Goal: Find specific page/section: Find specific page/section

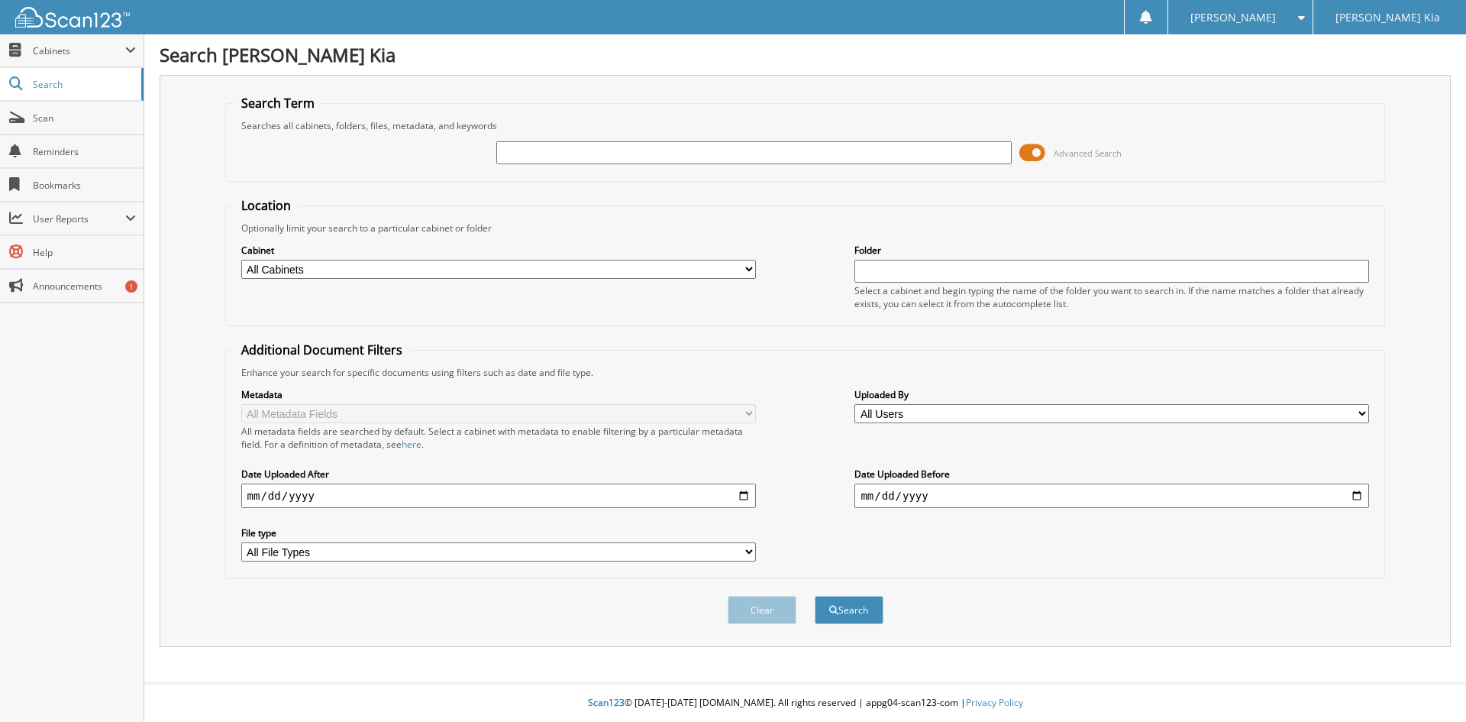
click at [534, 156] on input "text" at bounding box center [753, 152] width 515 height 23
type input "p"
type input "P"
type input "[PERSON_NAME]"
click at [815, 596] on button "Search" at bounding box center [849, 610] width 69 height 28
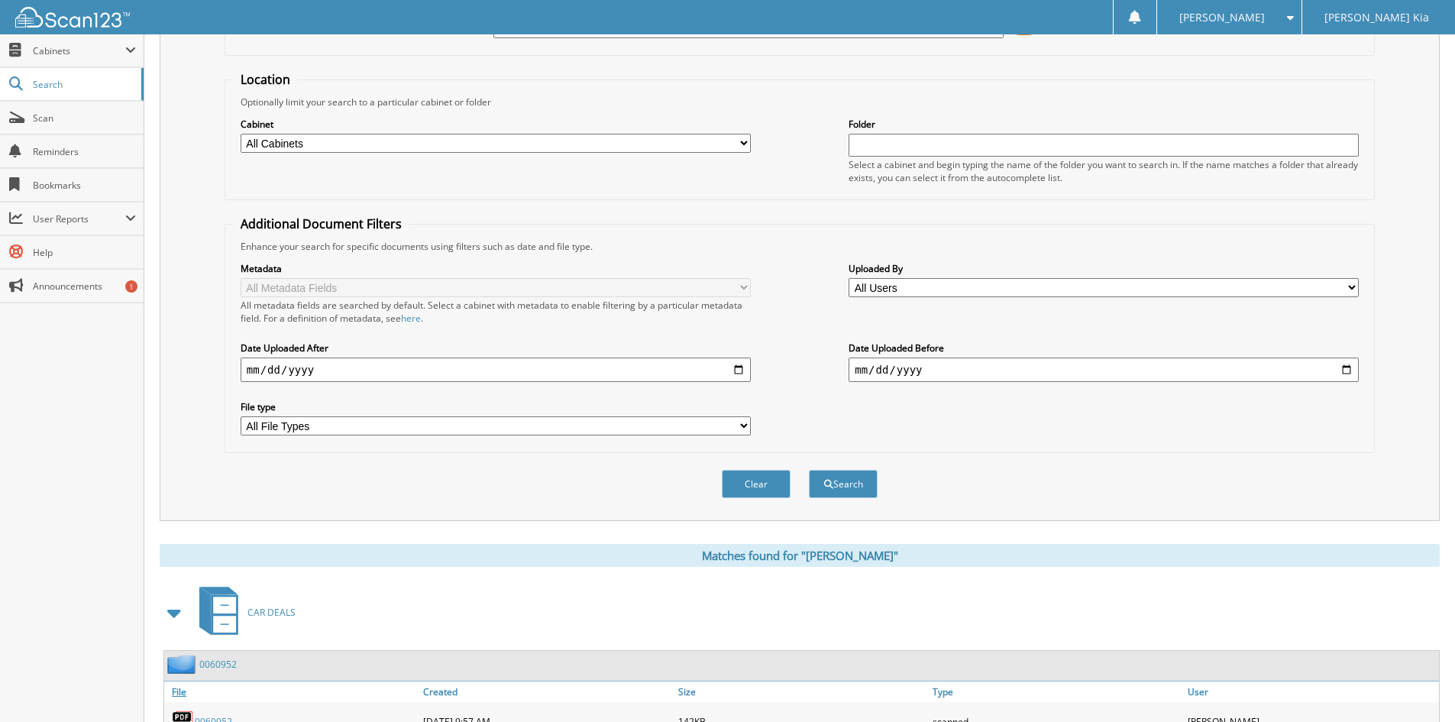
scroll to position [280, 0]
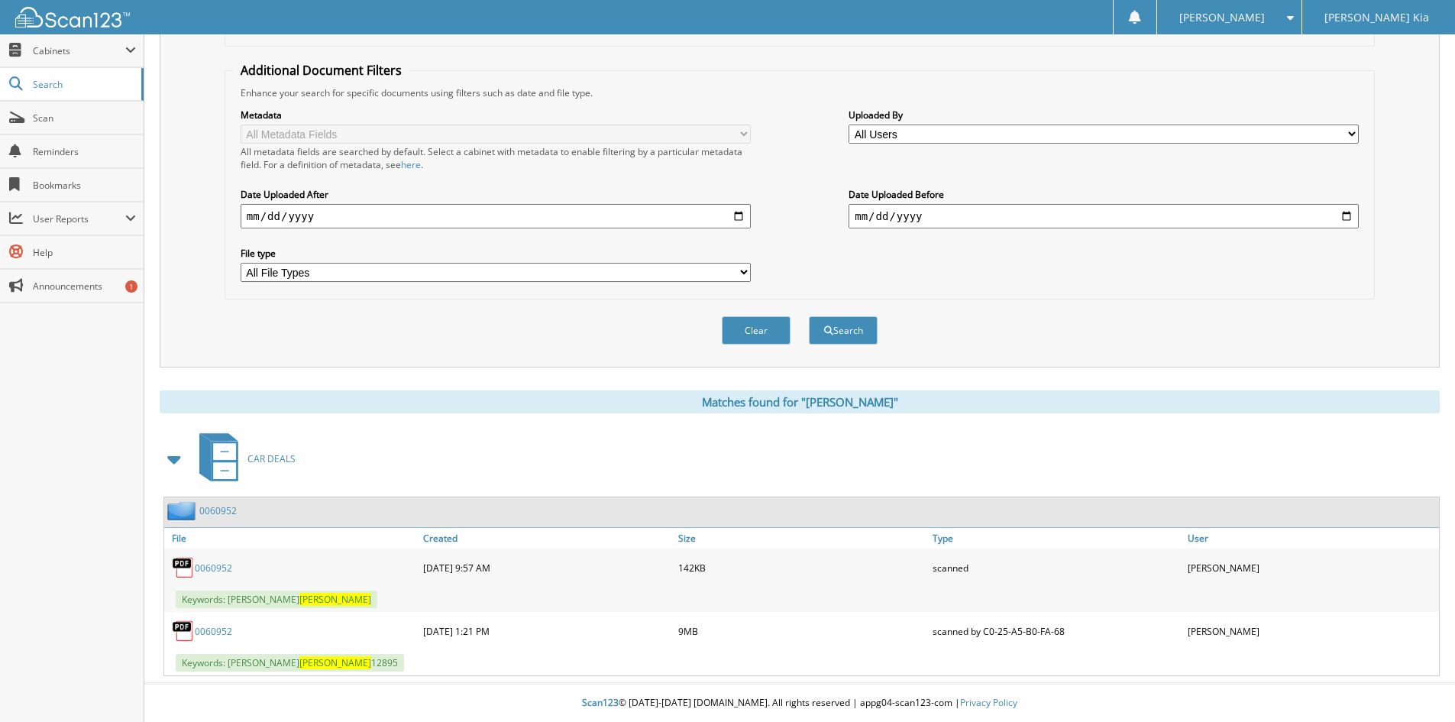
click at [216, 631] on link "0060952" at bounding box center [213, 631] width 37 height 13
click at [209, 632] on link "0060952" at bounding box center [213, 631] width 37 height 13
click at [209, 572] on link "0060952" at bounding box center [213, 567] width 37 height 13
click at [215, 570] on link "0060952" at bounding box center [213, 567] width 37 height 13
click at [203, 563] on link "0060952" at bounding box center [213, 567] width 37 height 13
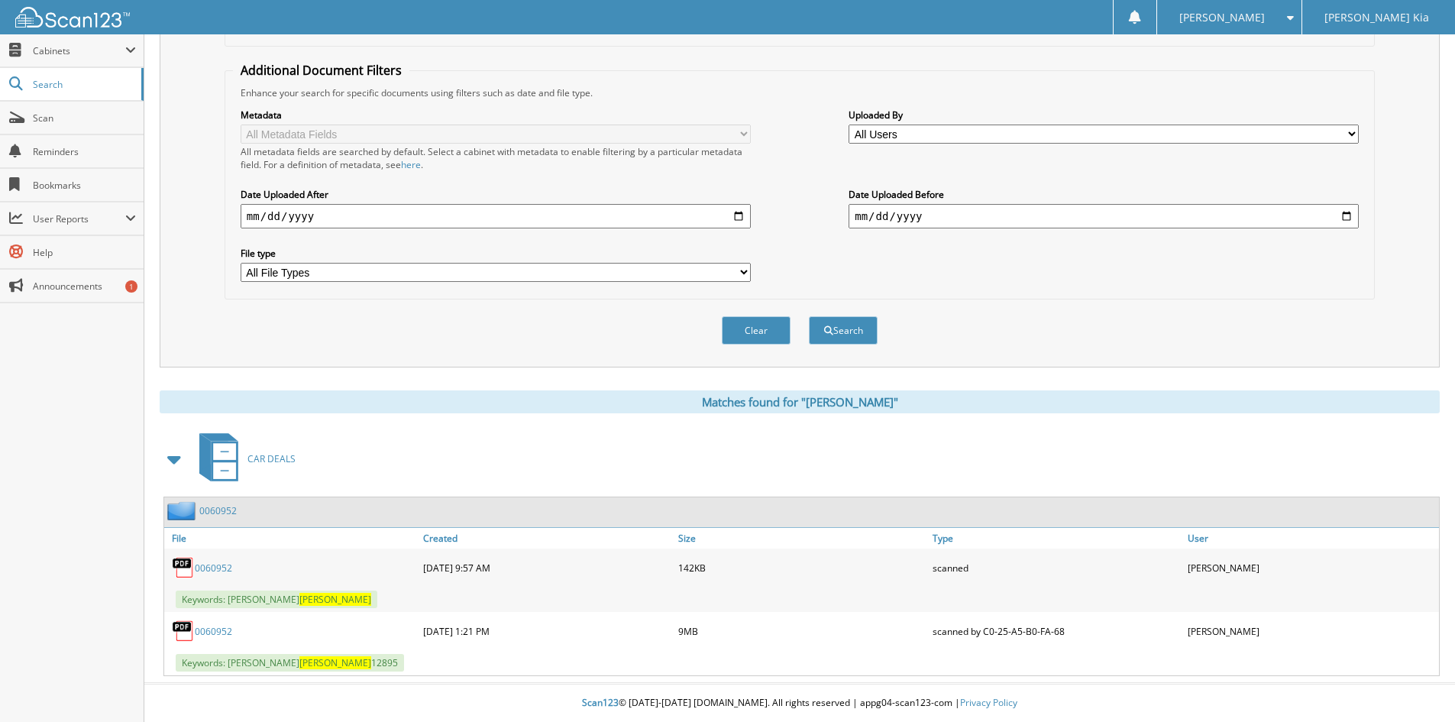
click at [228, 630] on link "0060952" at bounding box center [213, 631] width 37 height 13
